Goal: Information Seeking & Learning: Learn about a topic

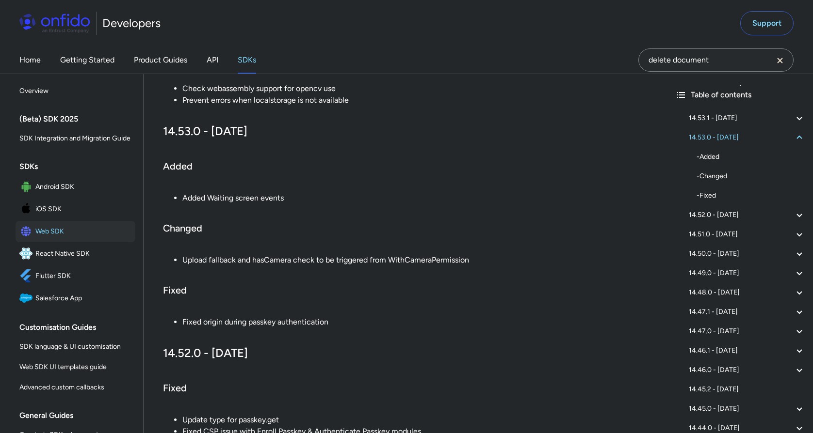
scroll to position [272, 0]
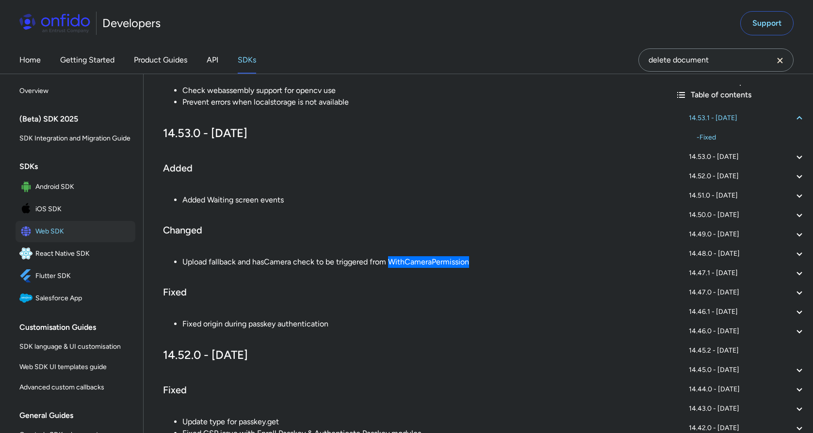
drag, startPoint x: 470, startPoint y: 263, endPoint x: 389, endPoint y: 263, distance: 81.5
click at [389, 263] on li "Upload fallback and hasCamera check to be triggered from WithCameraPermission" at bounding box center [414, 262] width 465 height 12
copy li "WithCameraPermission"
click at [305, 262] on li "Upload fallback and hasCamera check to be triggered from WithCameraPermission" at bounding box center [414, 262] width 465 height 12
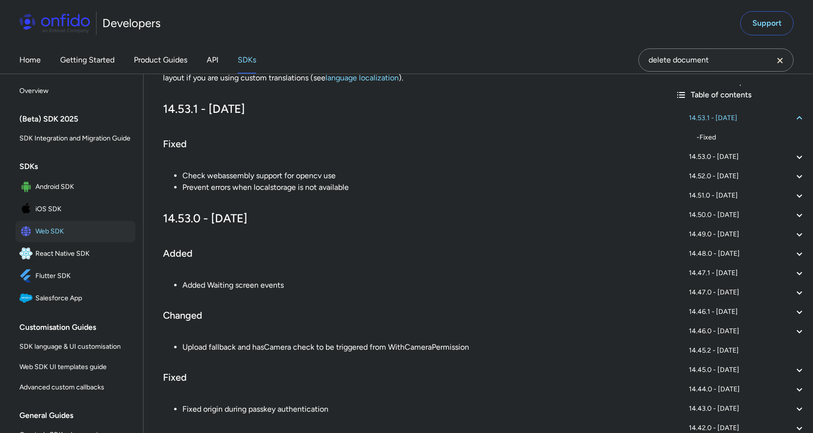
scroll to position [191, 0]
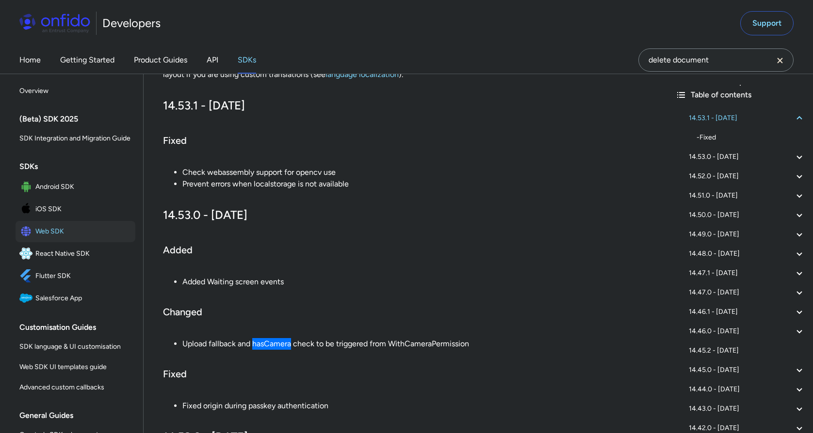
drag, startPoint x: 253, startPoint y: 343, endPoint x: 291, endPoint y: 346, distance: 37.9
click at [291, 346] on li "Upload fallback and hasCamera check to be triggered from WithCameraPermission" at bounding box center [414, 344] width 465 height 12
copy li "hasCamera"
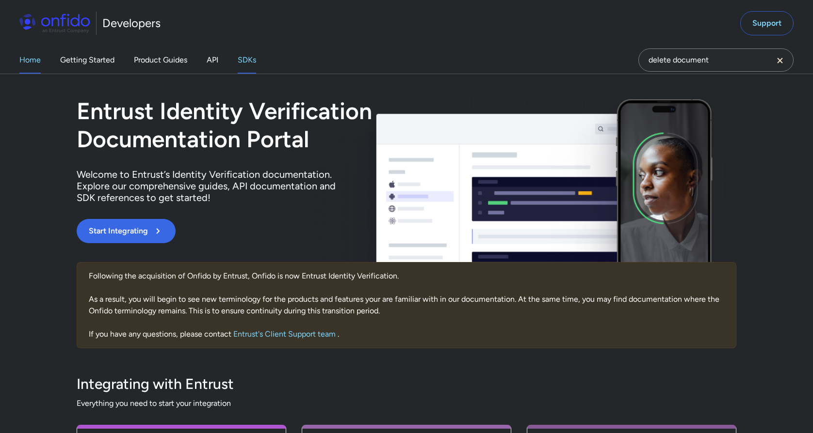
click at [246, 63] on link "SDKs" at bounding box center [247, 60] width 18 height 27
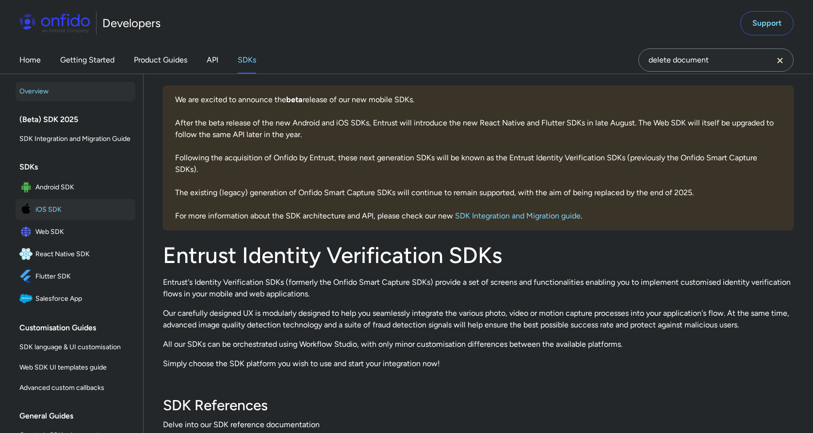
click at [50, 206] on span "iOS SDK" at bounding box center [83, 210] width 96 height 14
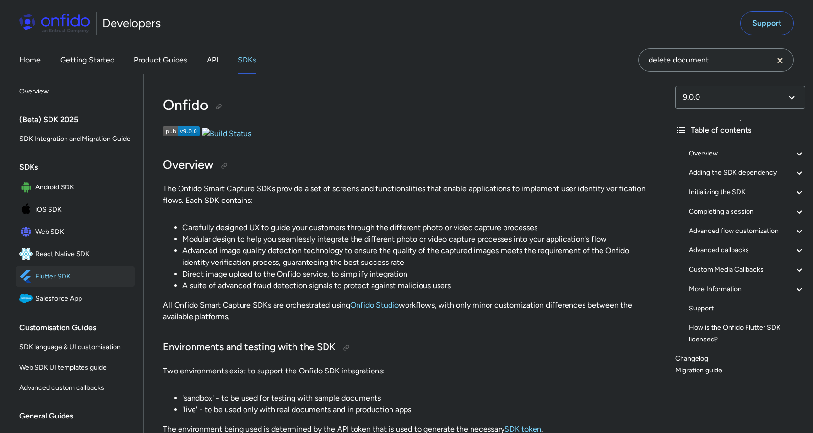
click at [50, 236] on span "Web SDK" at bounding box center [83, 232] width 96 height 14
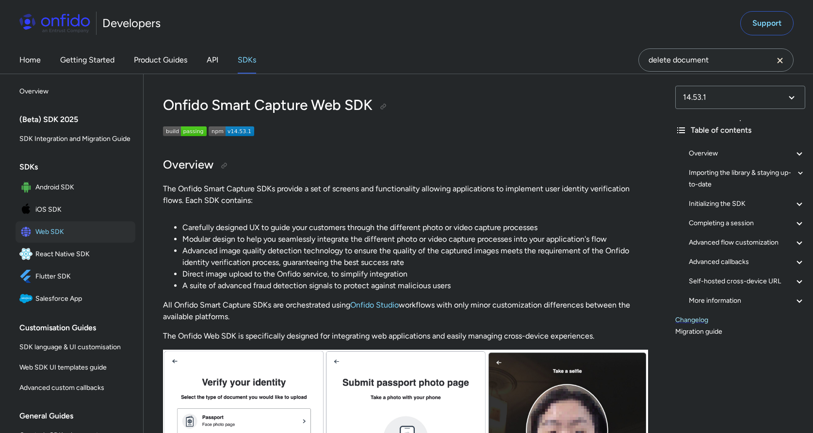
click at [688, 320] on link "Changelog" at bounding box center [740, 321] width 130 height 12
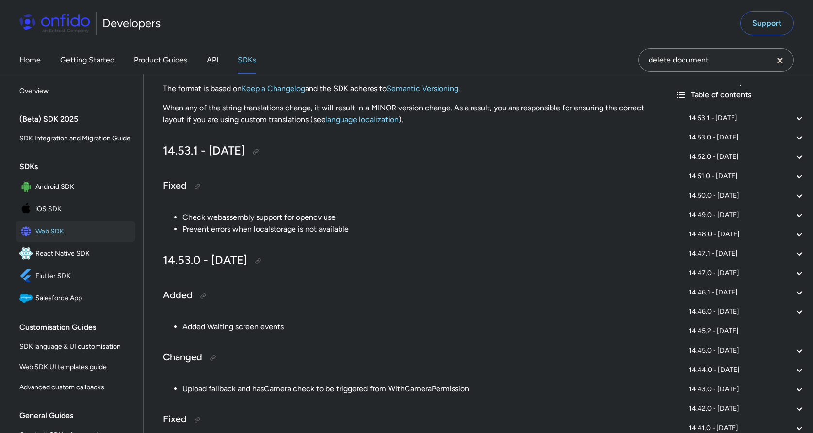
scroll to position [148, 0]
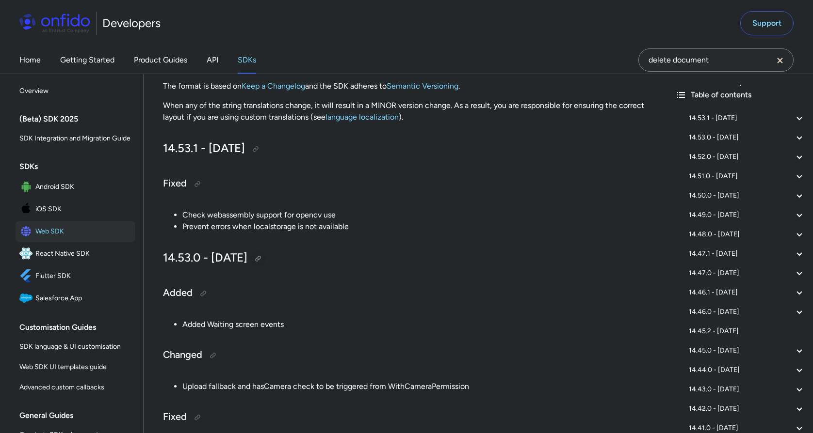
click at [262, 259] on div at bounding box center [258, 259] width 8 height 8
click at [262, 258] on div at bounding box center [258, 259] width 8 height 8
